Goal: Task Accomplishment & Management: Manage account settings

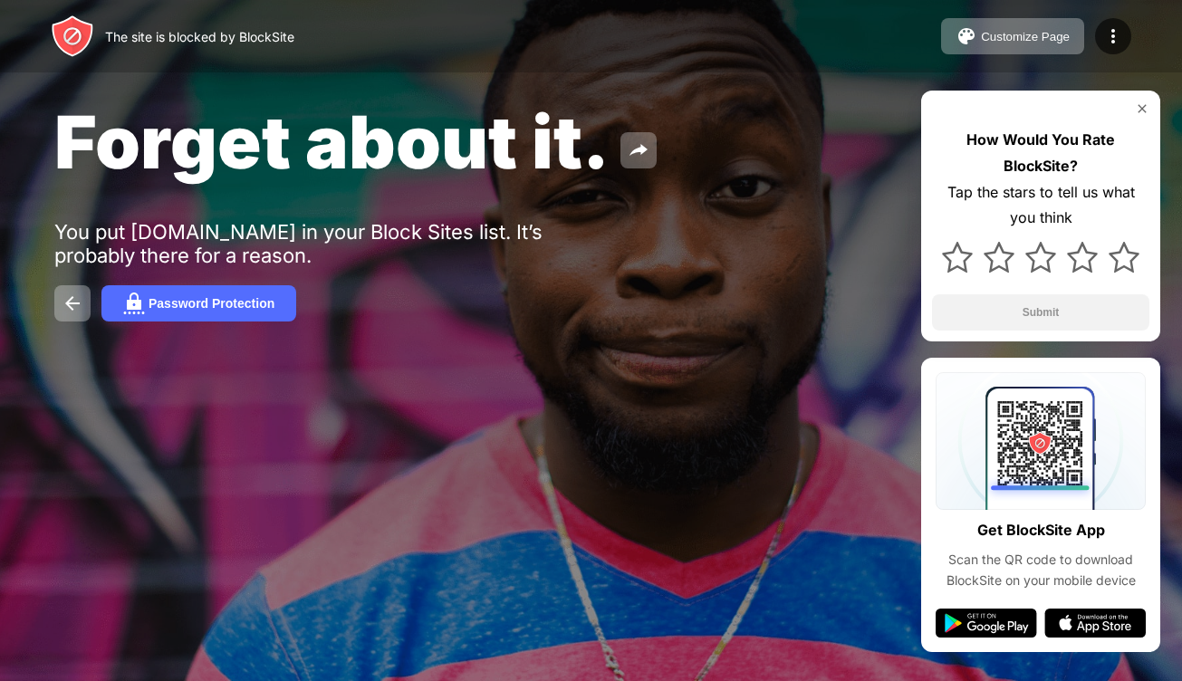
click at [1111, 15] on div "The site is blocked by BlockSite Customize Page Edit Block List Redirect Custom…" at bounding box center [591, 36] width 1182 height 72
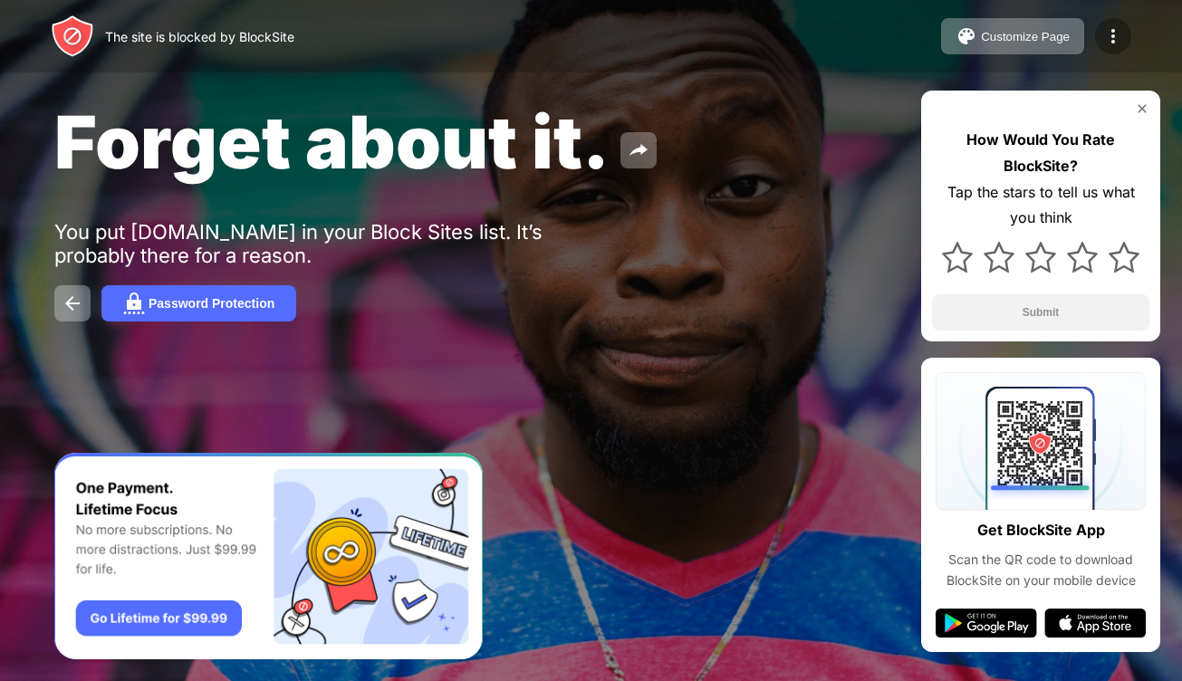
click at [1110, 29] on img at bounding box center [1113, 36] width 22 height 22
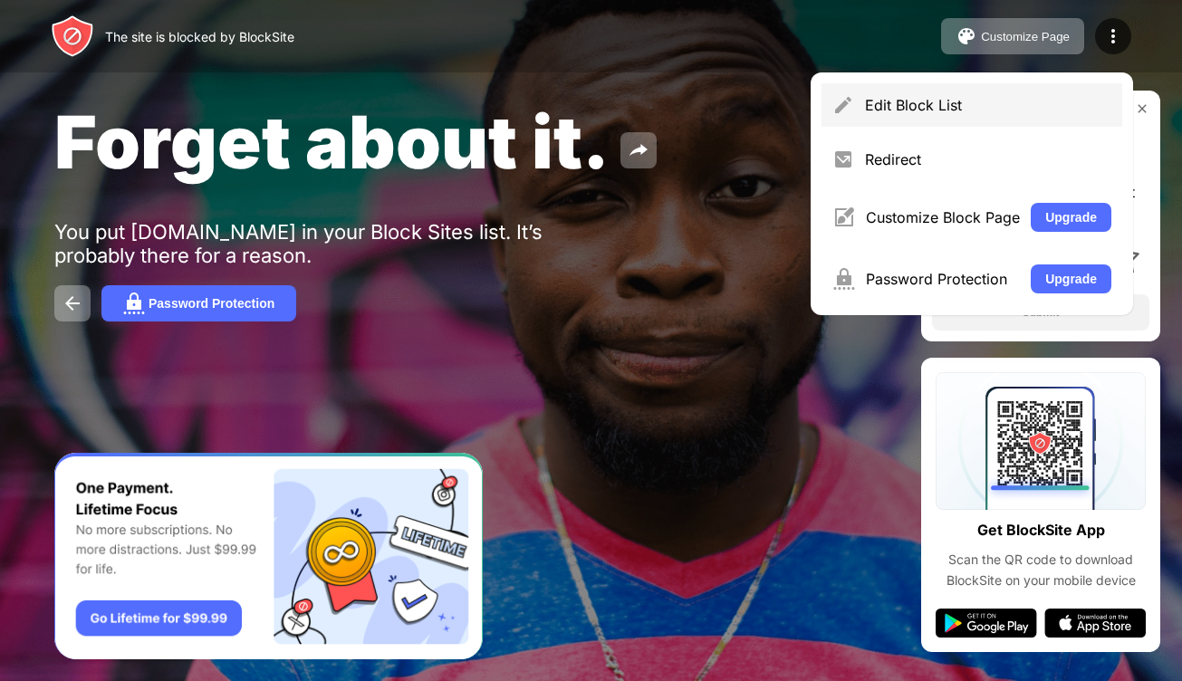
click at [953, 108] on div "Edit Block List" at bounding box center [988, 105] width 246 height 18
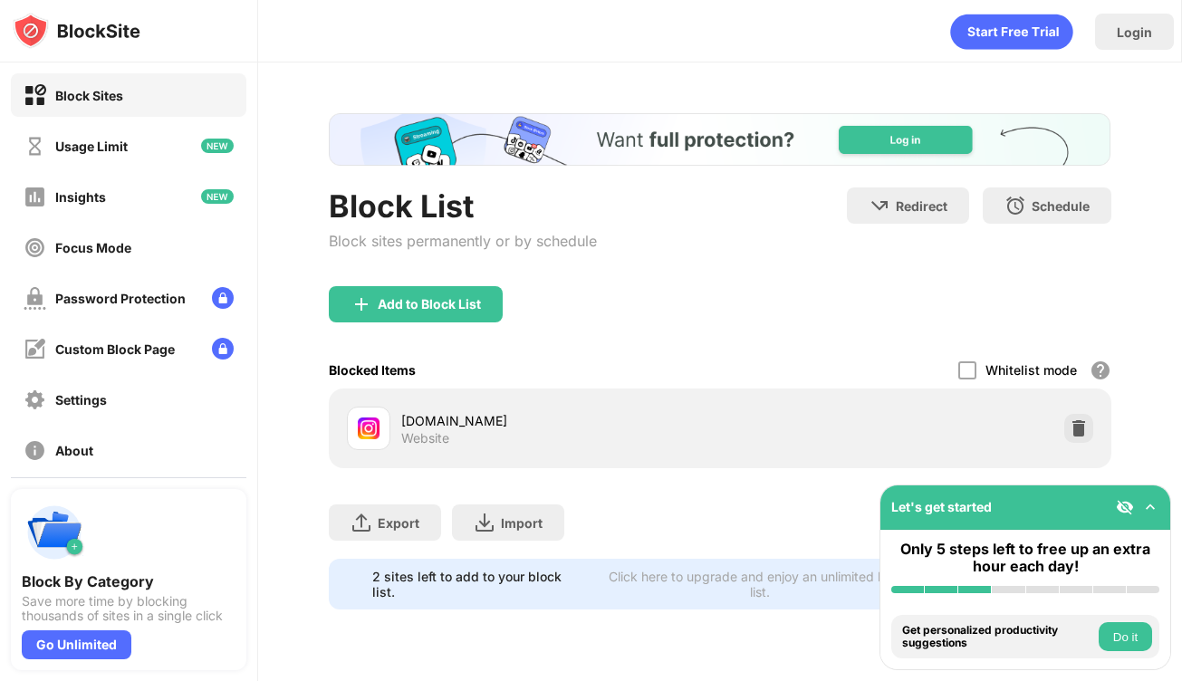
click at [1073, 443] on div "[DOMAIN_NAME] Website" at bounding box center [720, 428] width 760 height 58
click at [1066, 425] on div at bounding box center [1078, 428] width 29 height 29
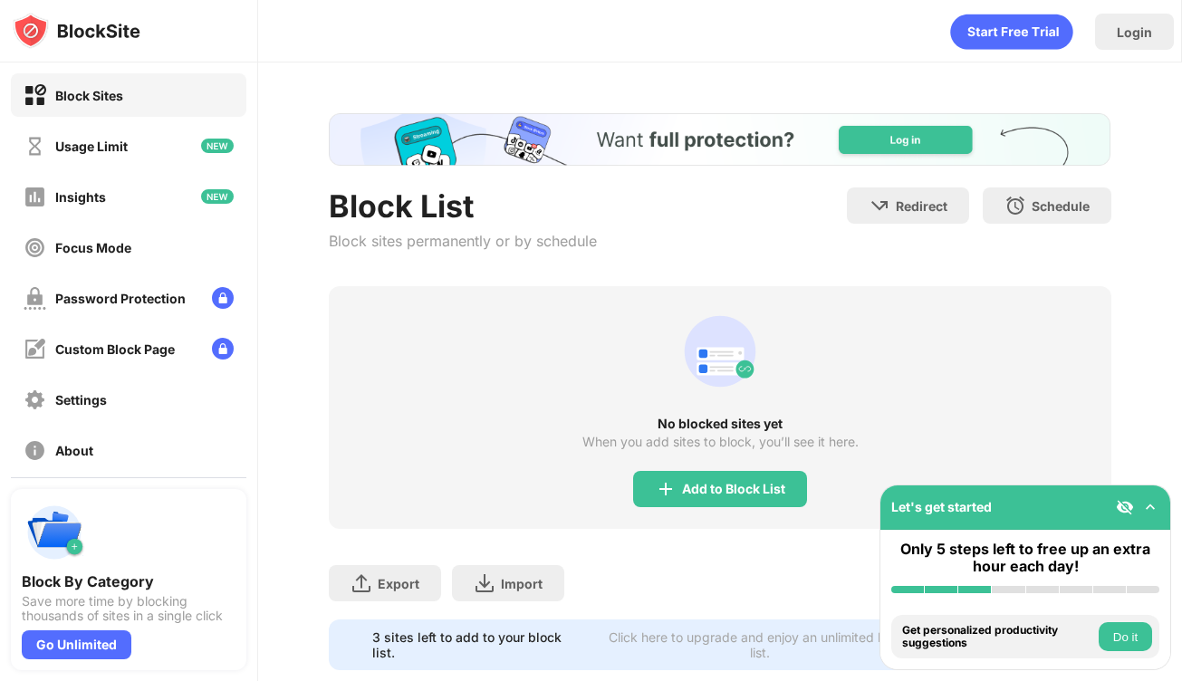
click at [1123, 511] on img at bounding box center [1125, 507] width 18 height 18
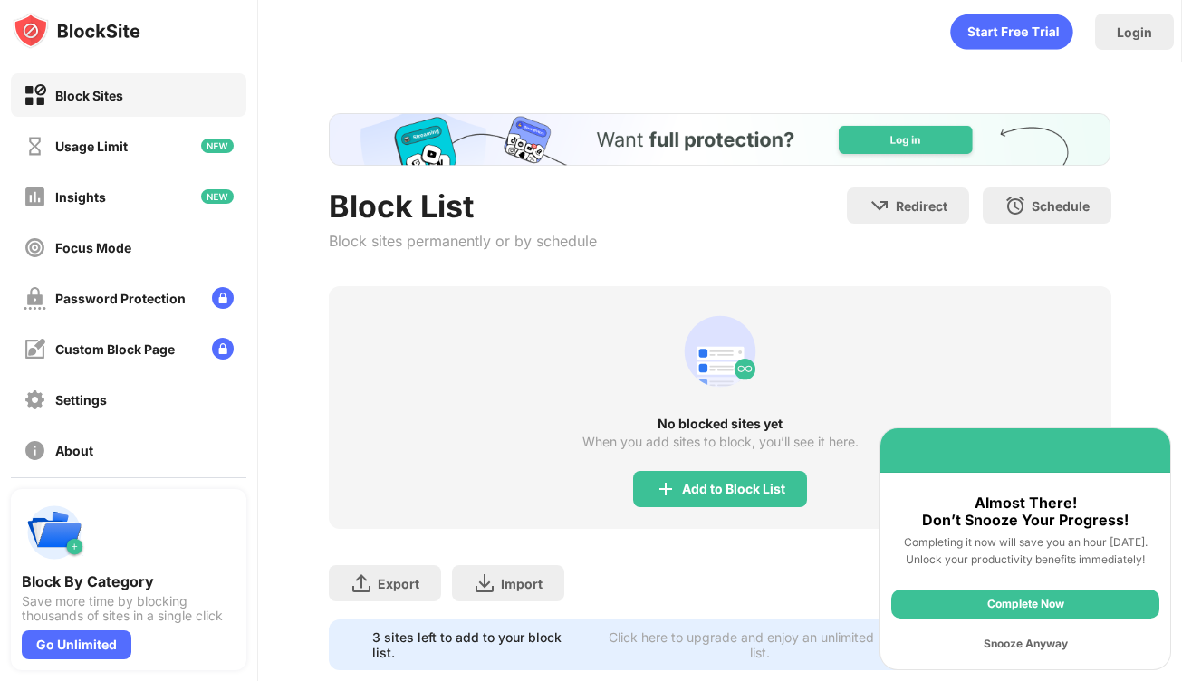
click at [1013, 647] on div "Snooze Anyway" at bounding box center [1025, 643] width 268 height 29
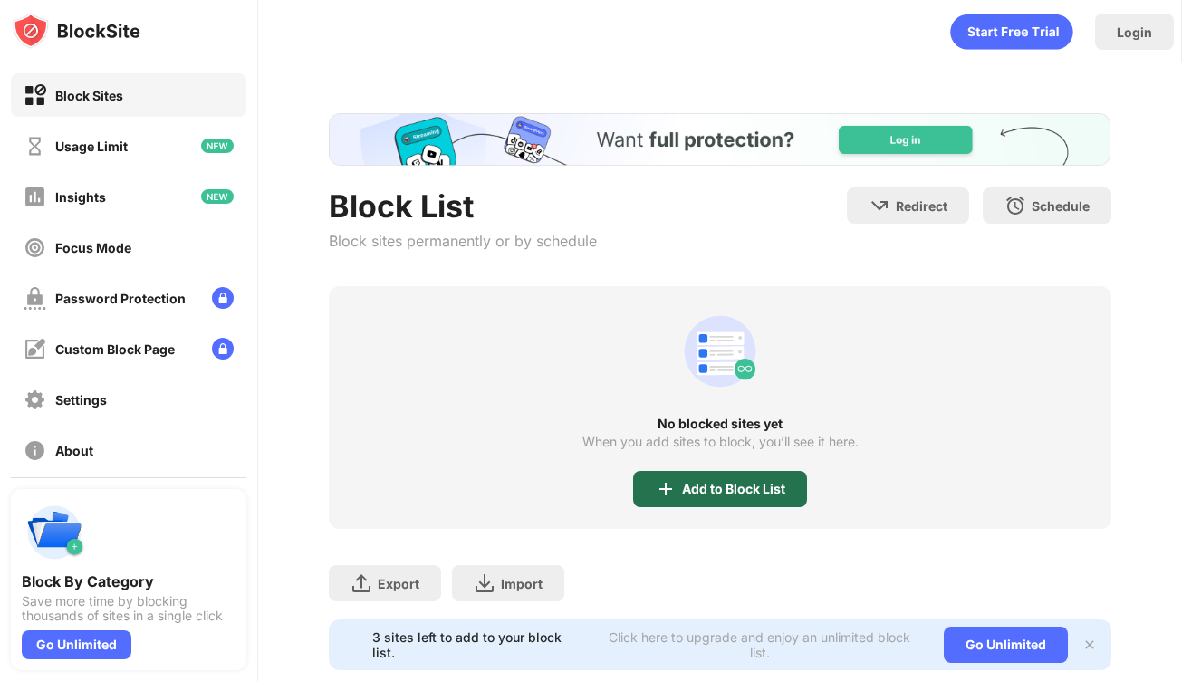
click at [741, 484] on div "Add to Block List" at bounding box center [733, 489] width 103 height 14
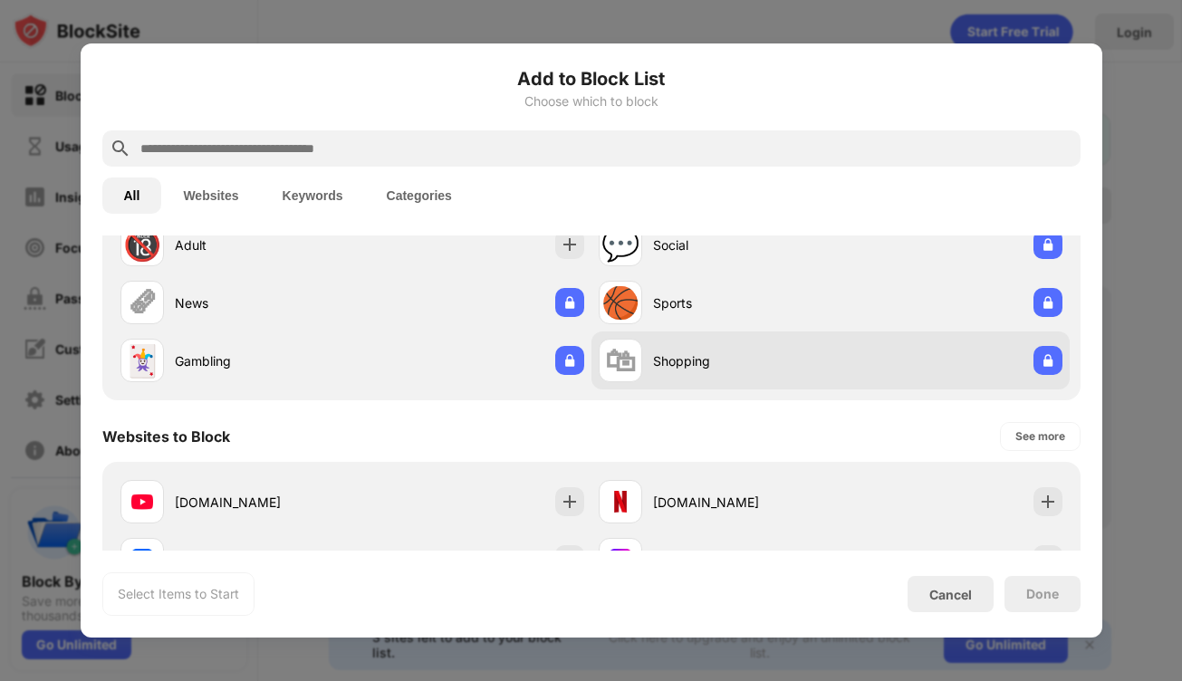
scroll to position [180, 0]
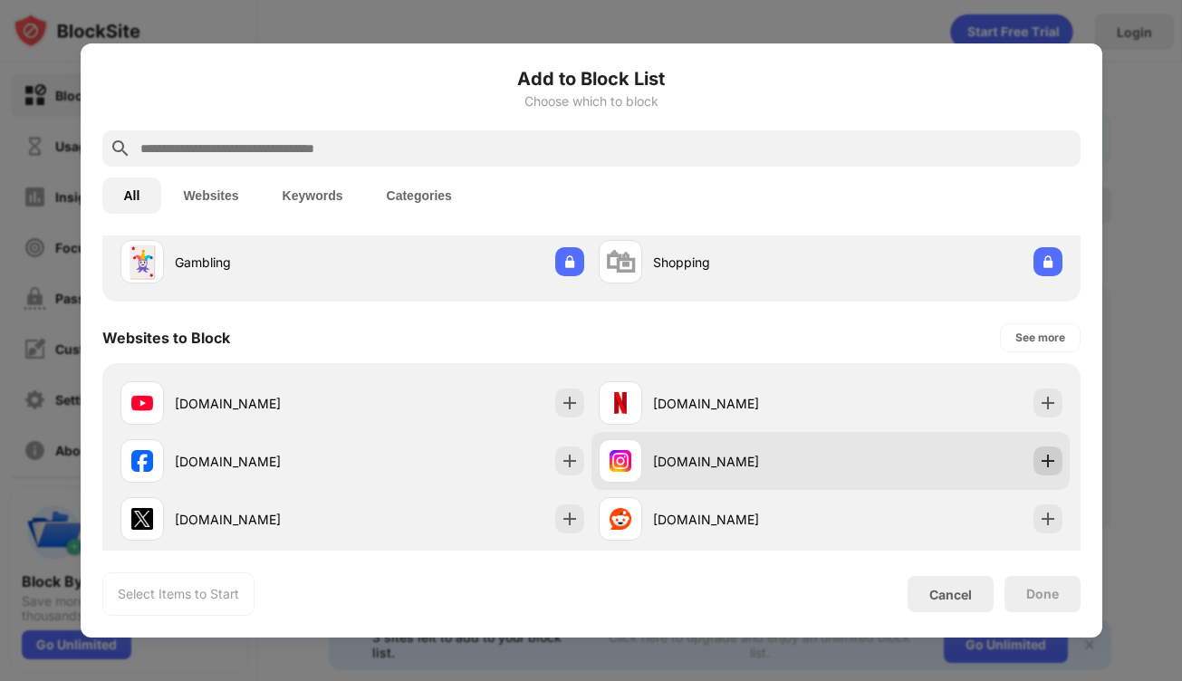
click at [1040, 456] on img at bounding box center [1048, 461] width 18 height 18
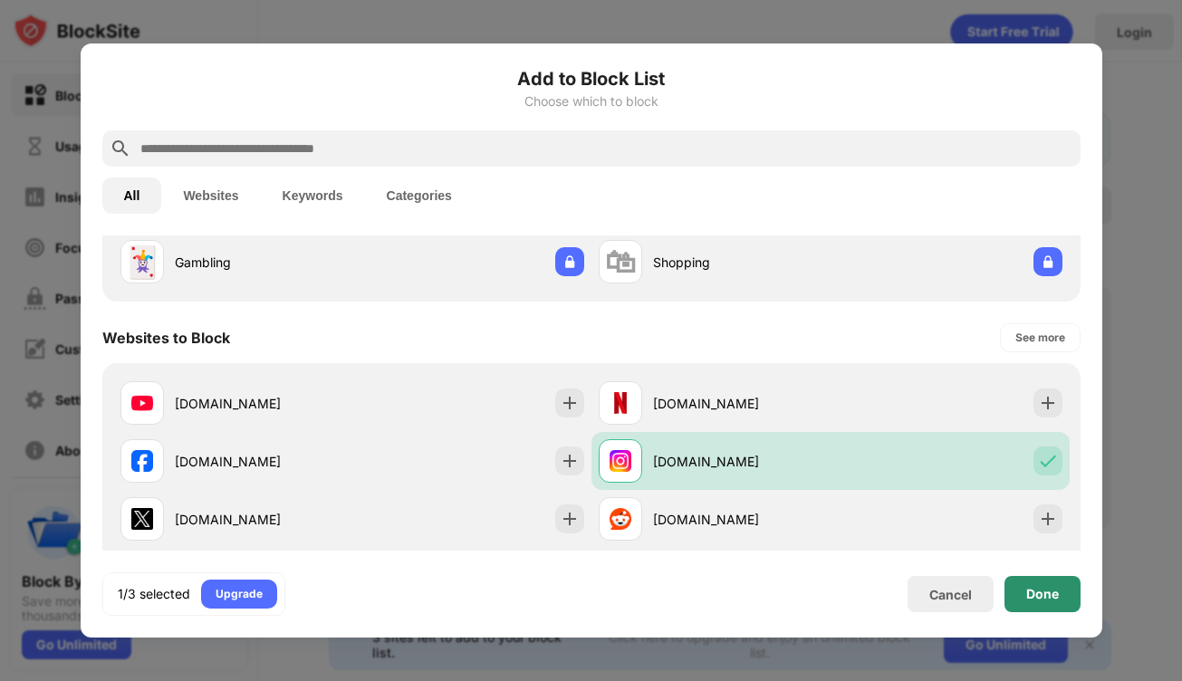
click at [1047, 601] on div "Done" at bounding box center [1042, 594] width 76 height 36
